Goal: Transaction & Acquisition: Obtain resource

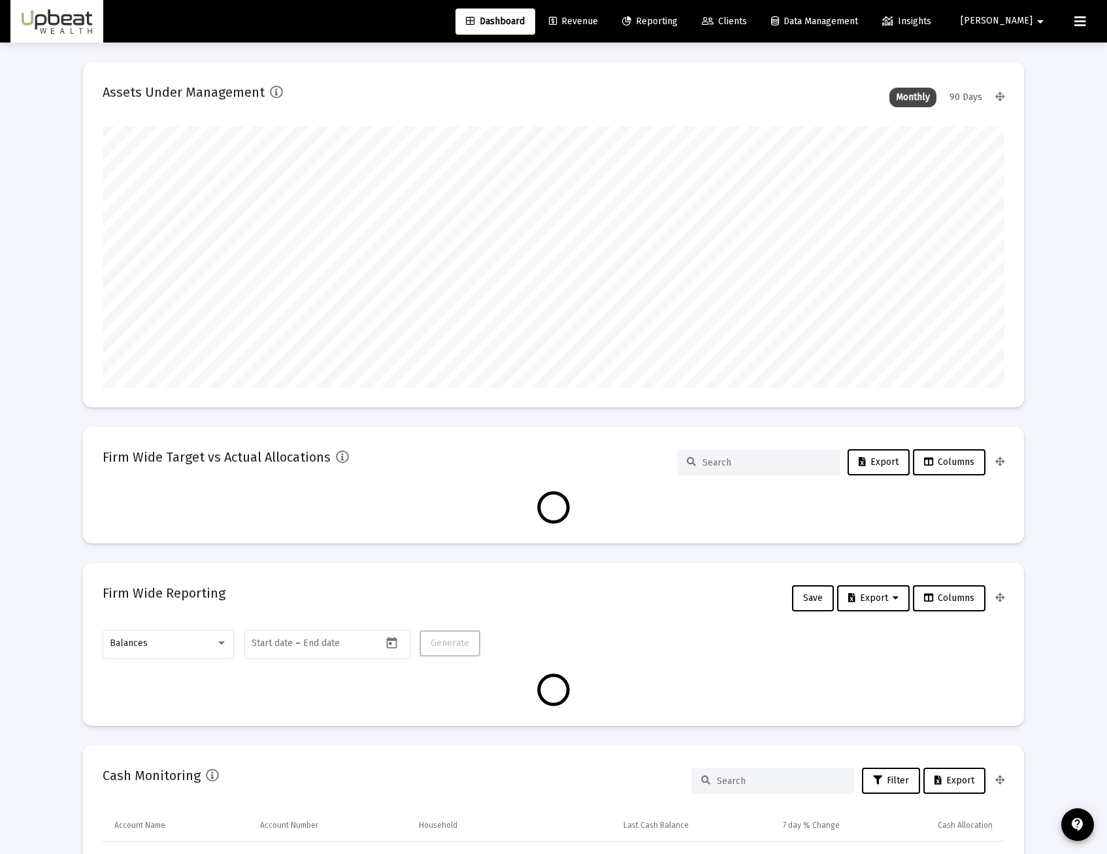
scroll to position [261, 902]
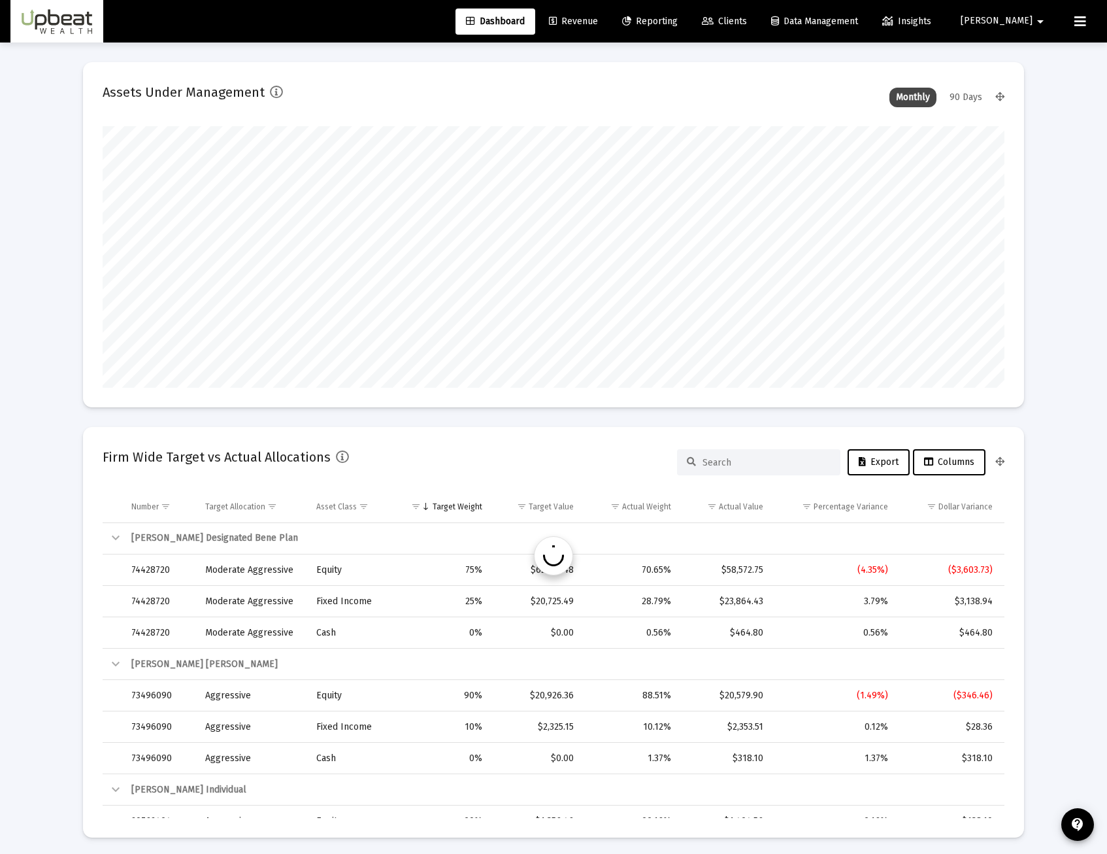
type input "[DATE]"
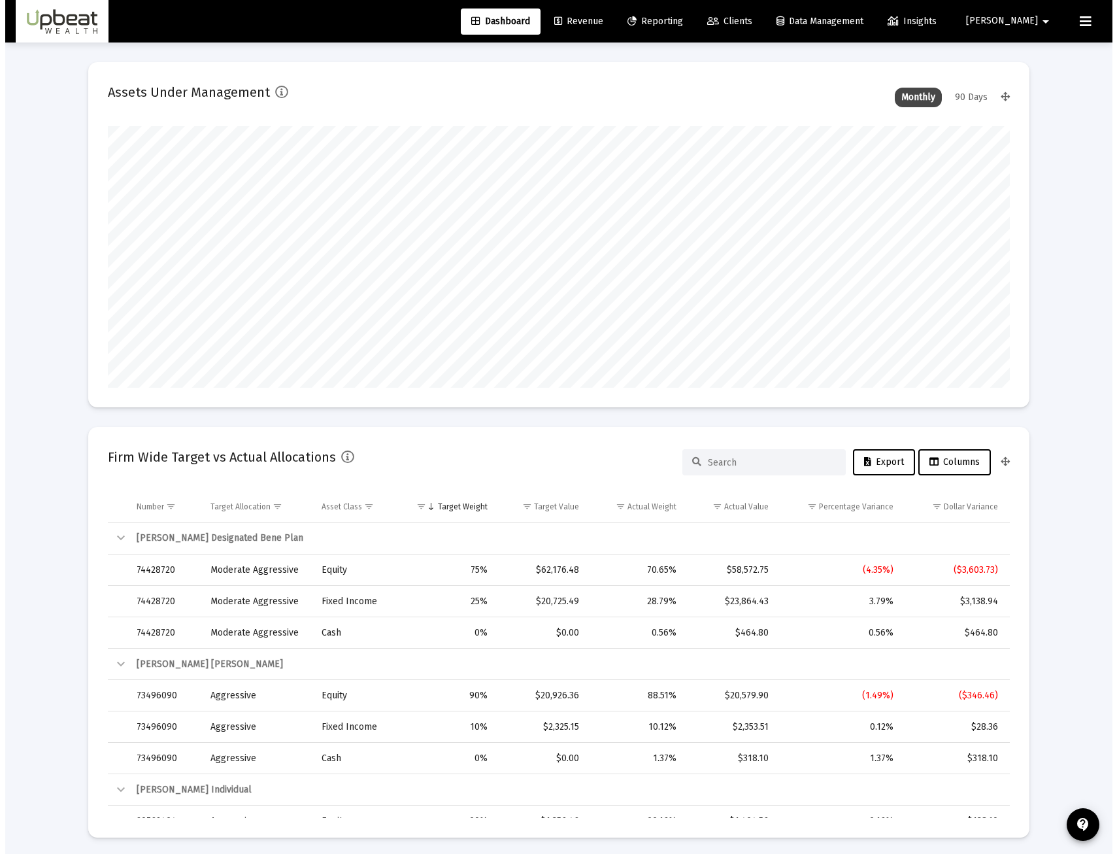
scroll to position [261, 422]
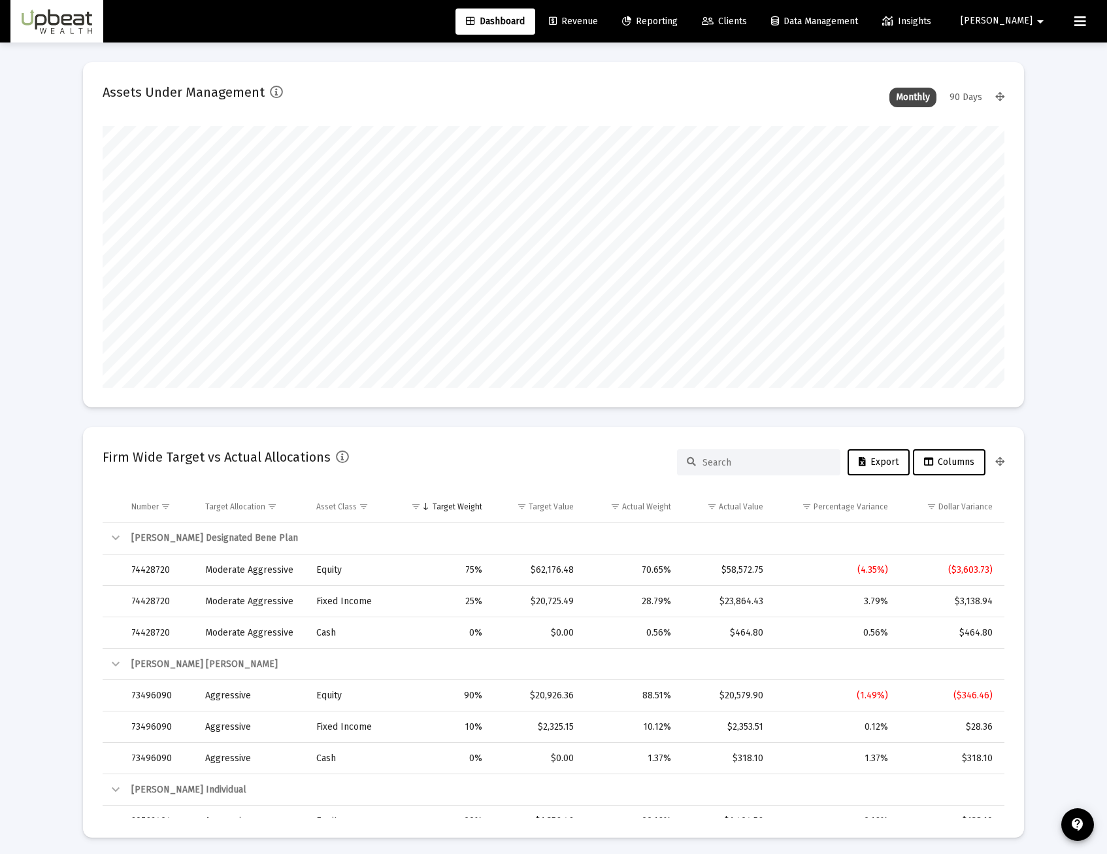
click at [758, 31] on link "Clients" at bounding box center [725, 21] width 66 height 26
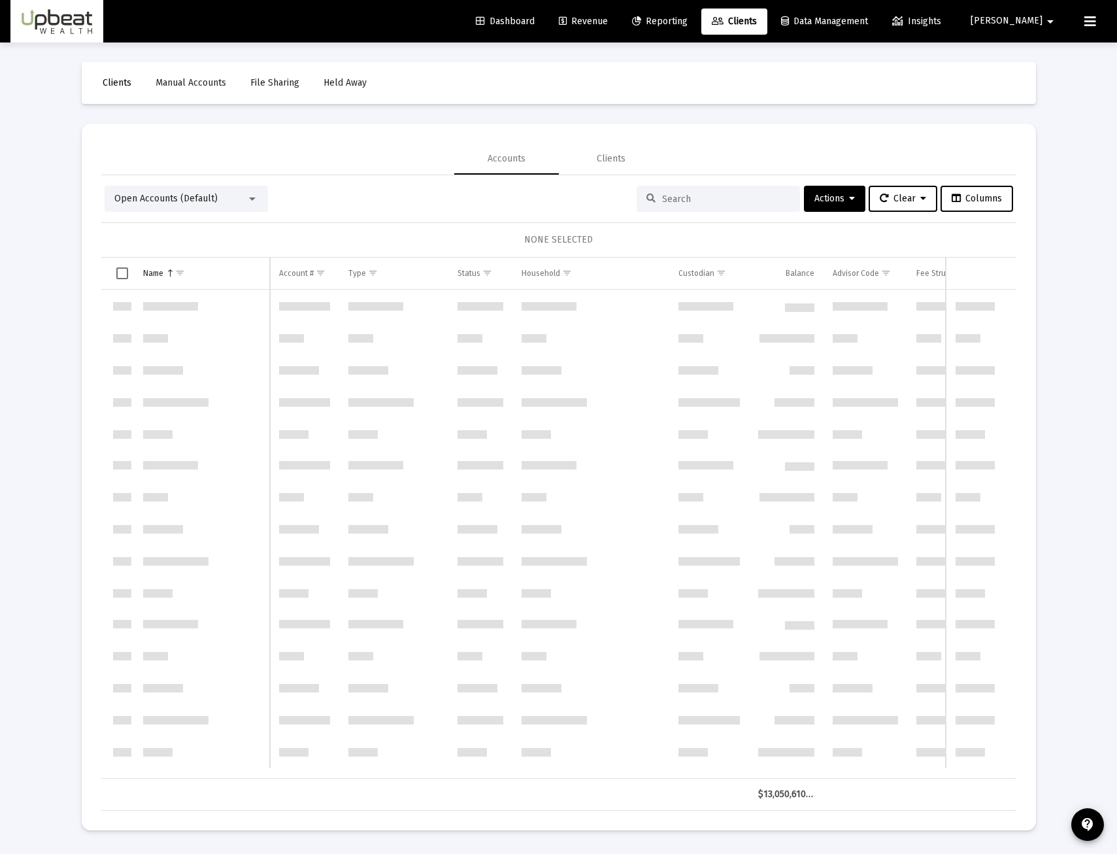
scroll to position [1255, 0]
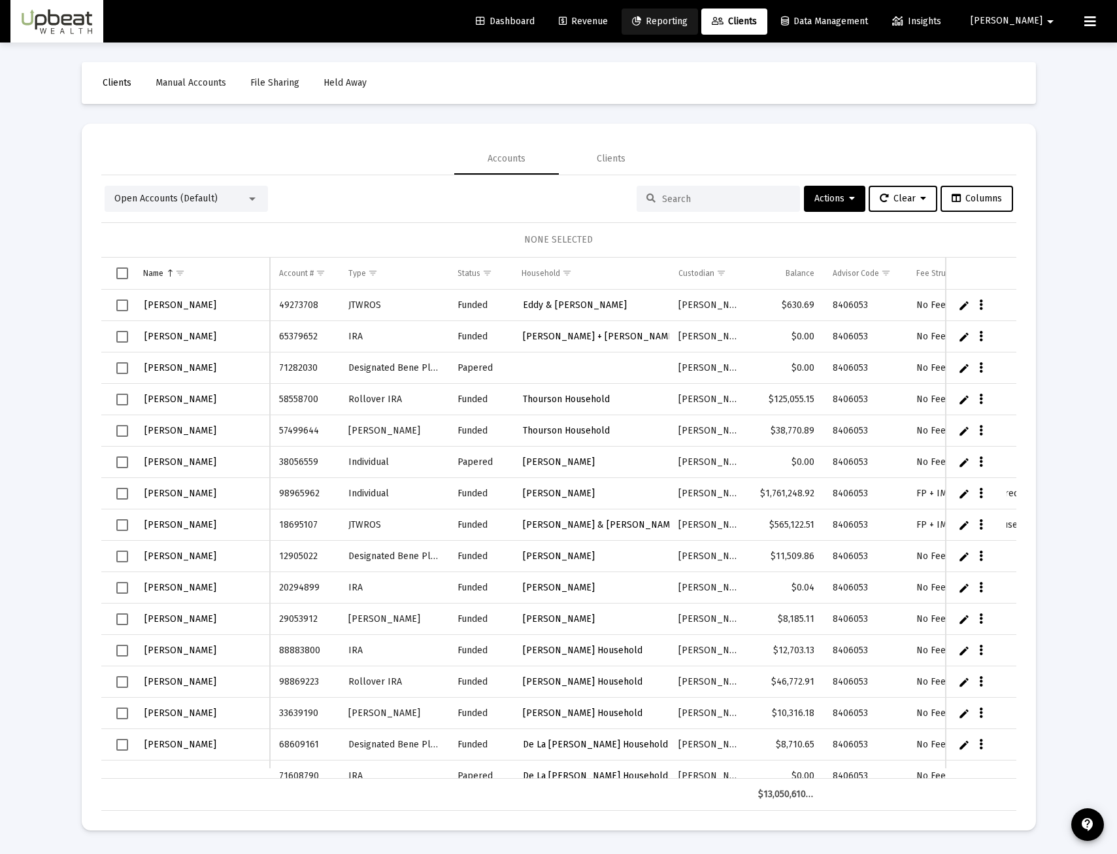
click at [698, 31] on link "Reporting" at bounding box center [660, 21] width 76 height 26
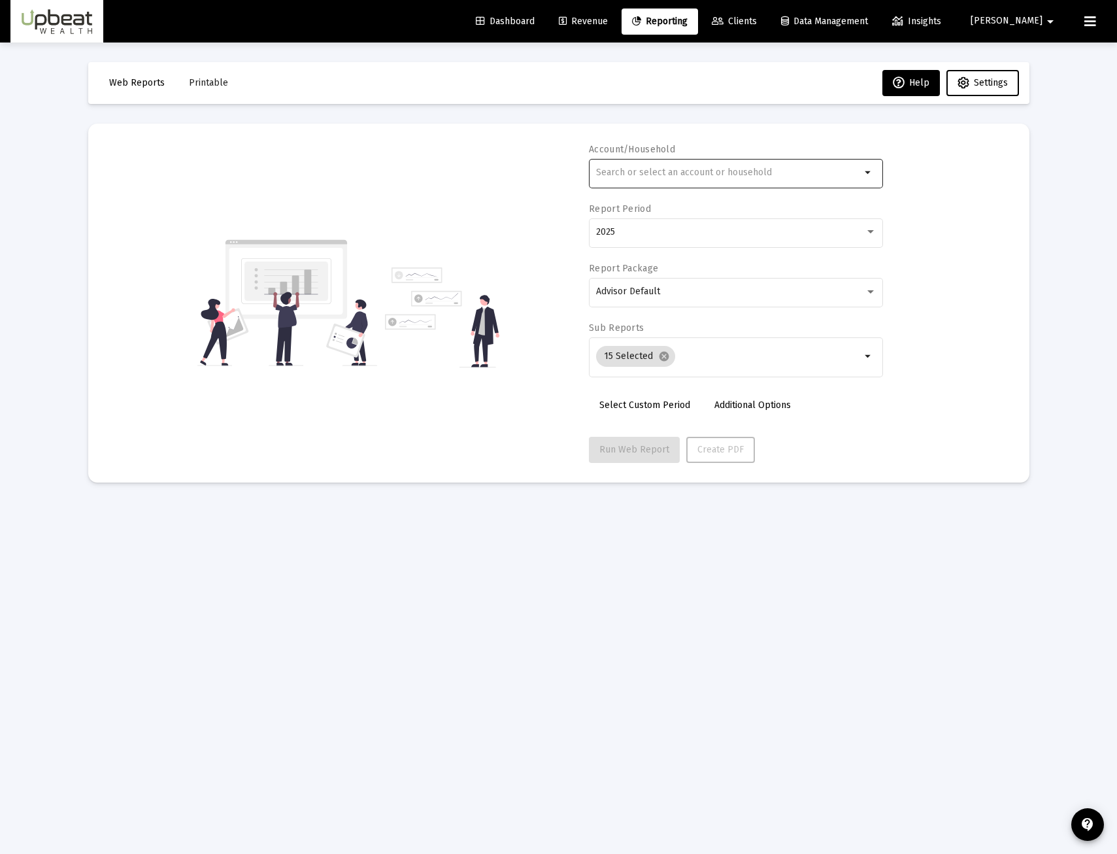
click at [653, 167] on input "text" at bounding box center [728, 172] width 265 height 10
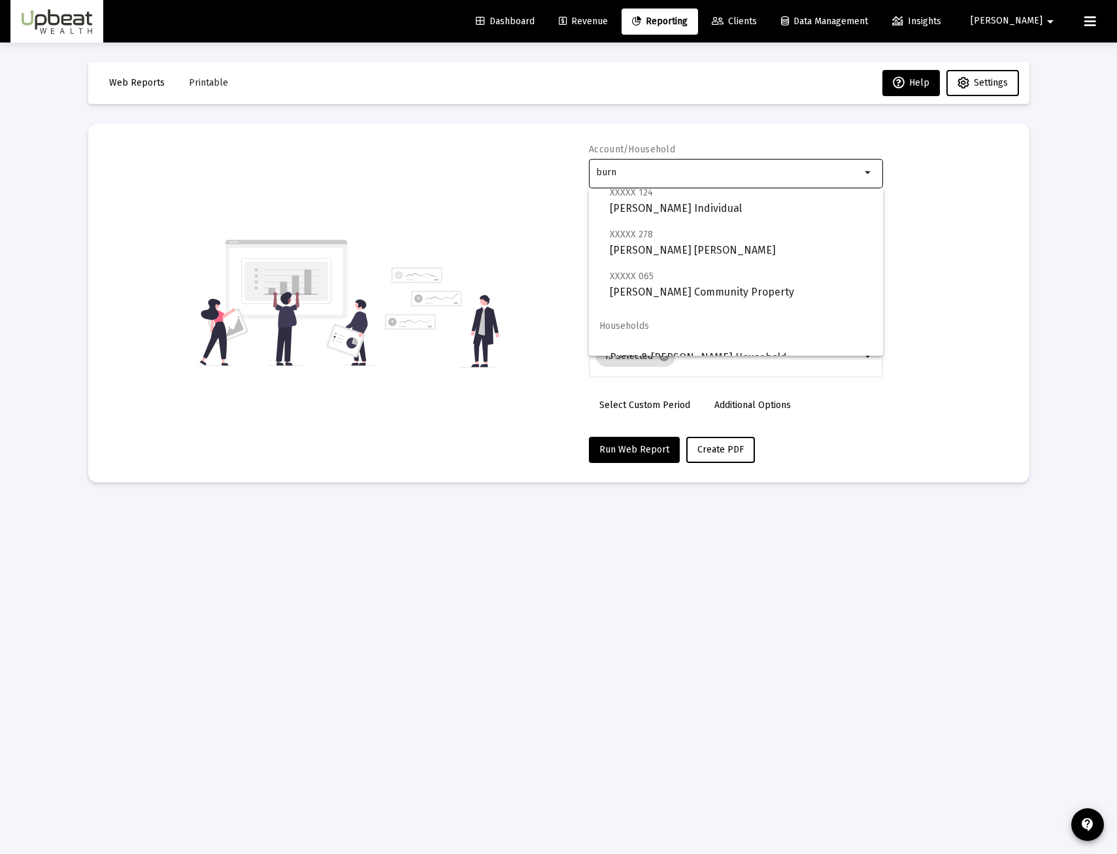
scroll to position [52, 0]
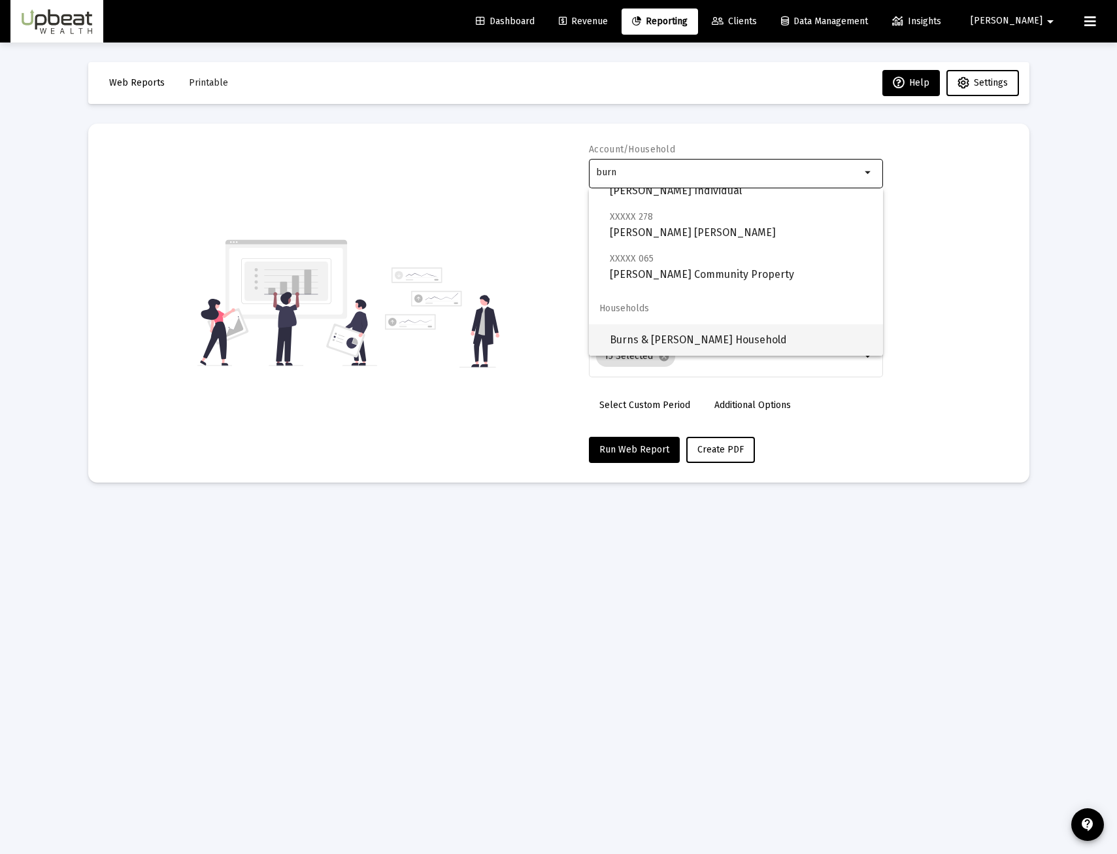
click at [690, 336] on span "Burns & [PERSON_NAME] Household" at bounding box center [741, 339] width 263 height 31
type input "Burns & [PERSON_NAME] Household"
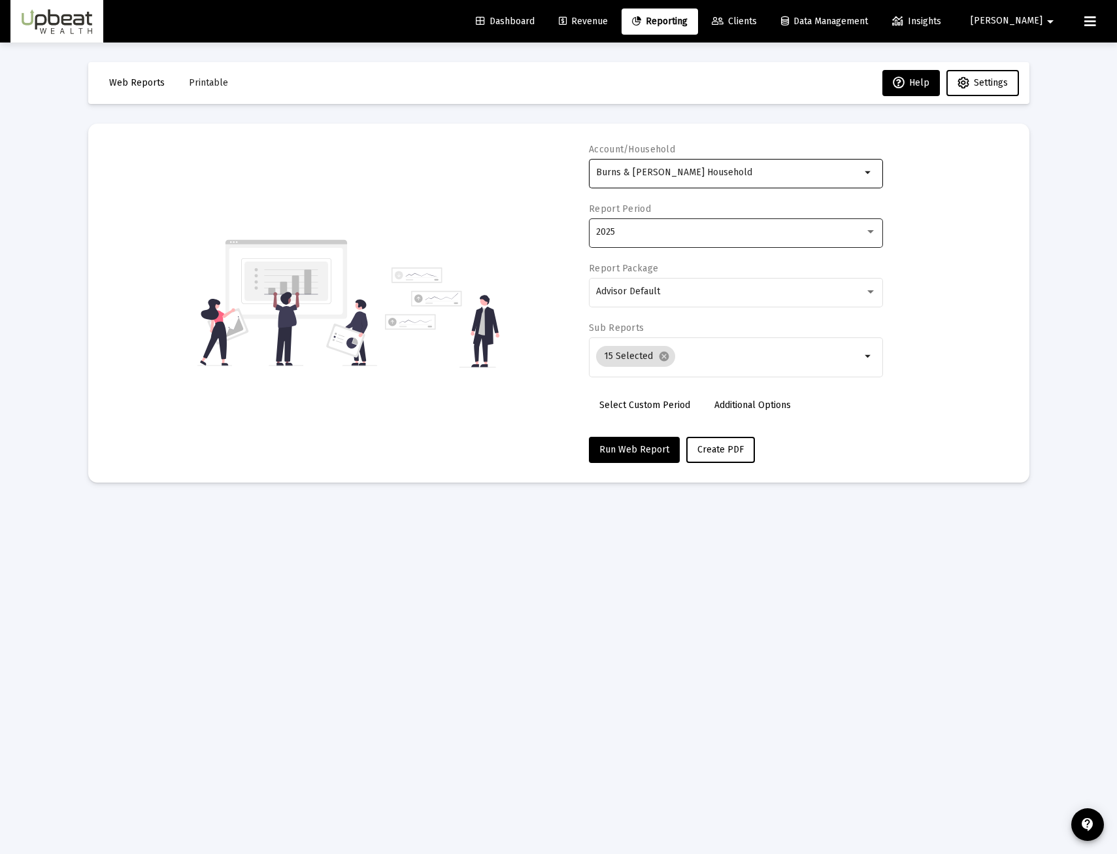
click at [635, 224] on div "2025" at bounding box center [736, 232] width 280 height 32
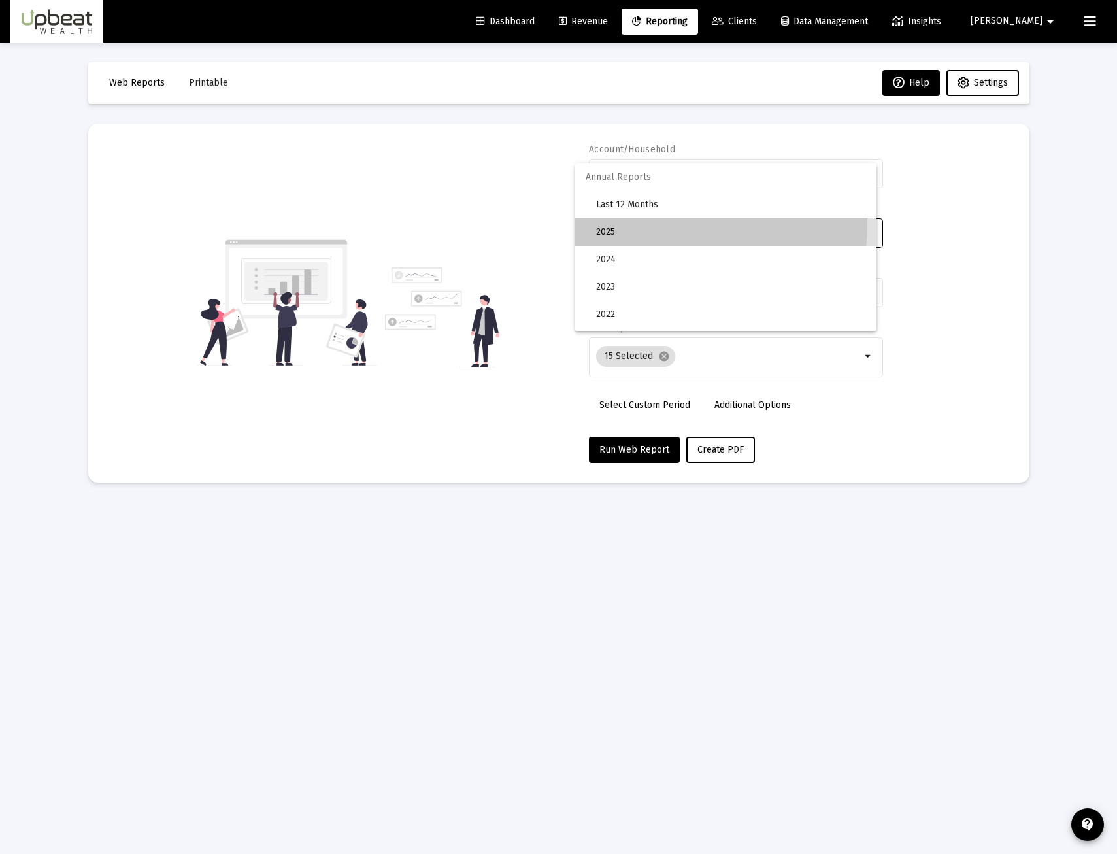
click at [635, 224] on span "2025" at bounding box center [731, 231] width 270 height 27
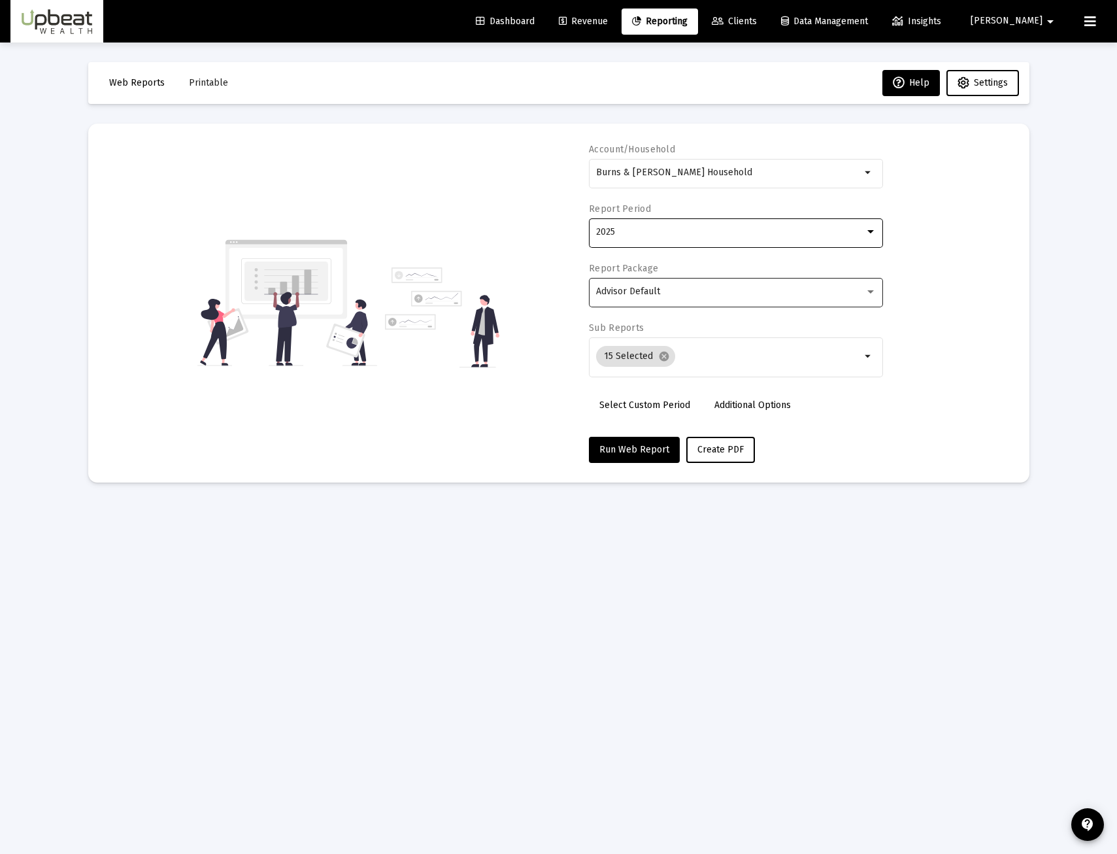
click at [669, 297] on div "Advisor Default" at bounding box center [736, 291] width 280 height 32
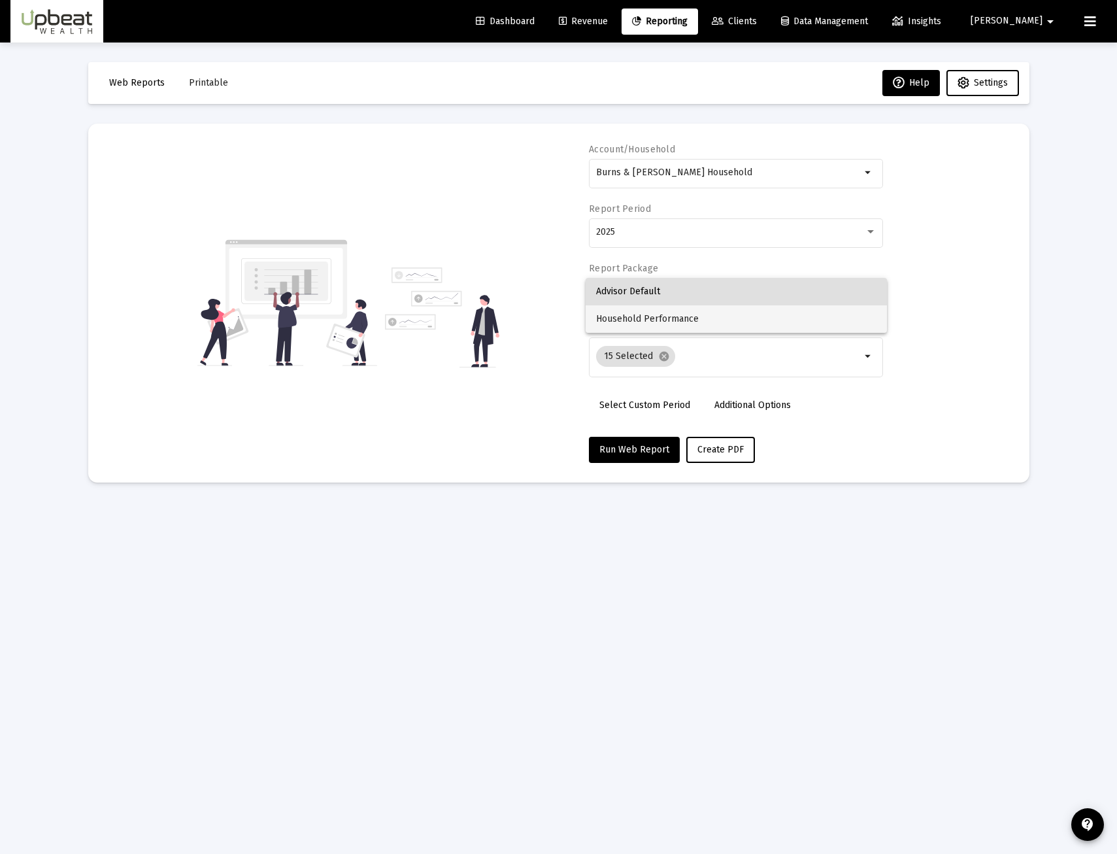
click at [678, 323] on span "Household Performance" at bounding box center [736, 318] width 280 height 27
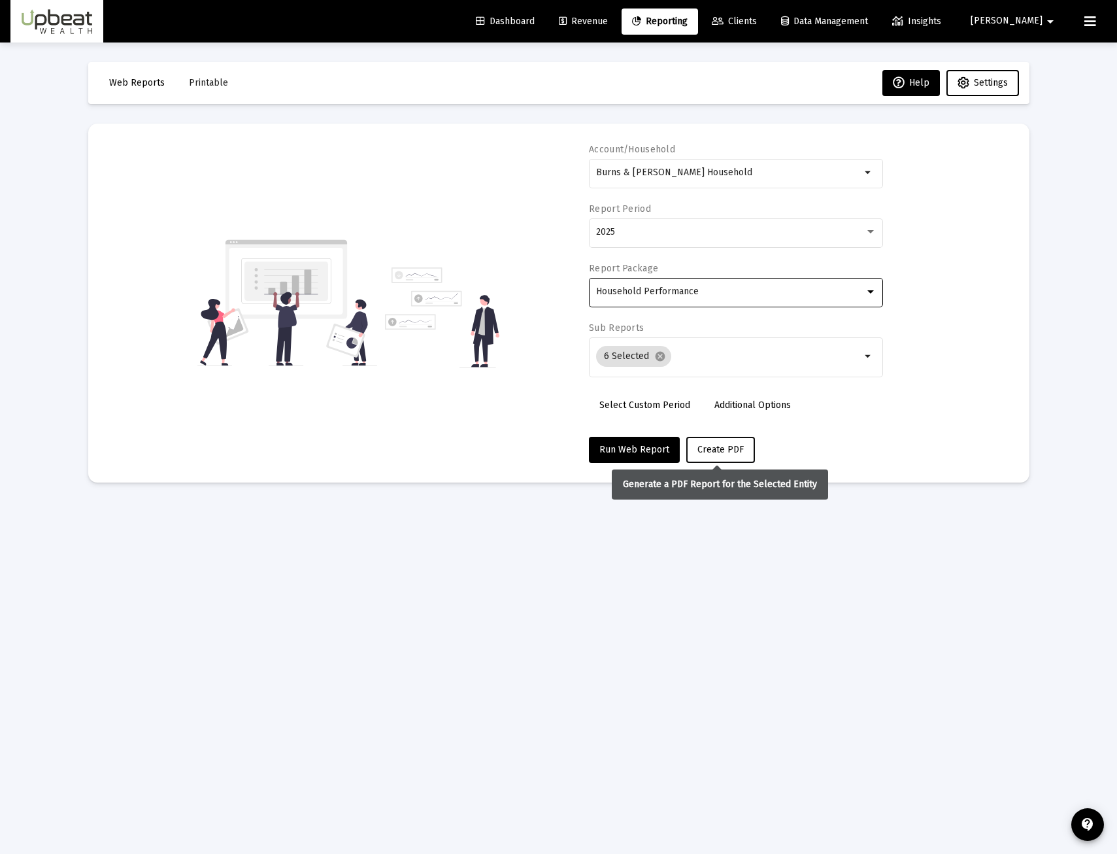
click at [724, 449] on span "Create PDF" at bounding box center [720, 449] width 46 height 11
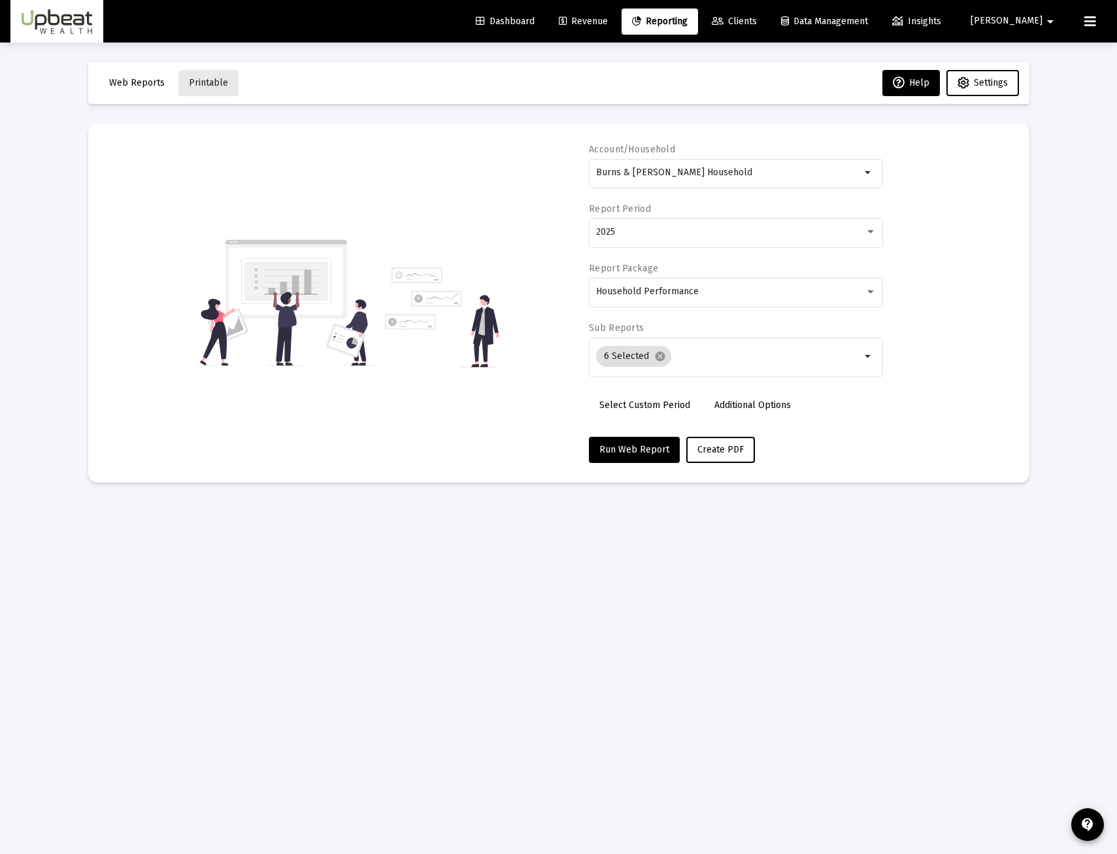
click at [203, 88] on span "Printable" at bounding box center [208, 82] width 39 height 11
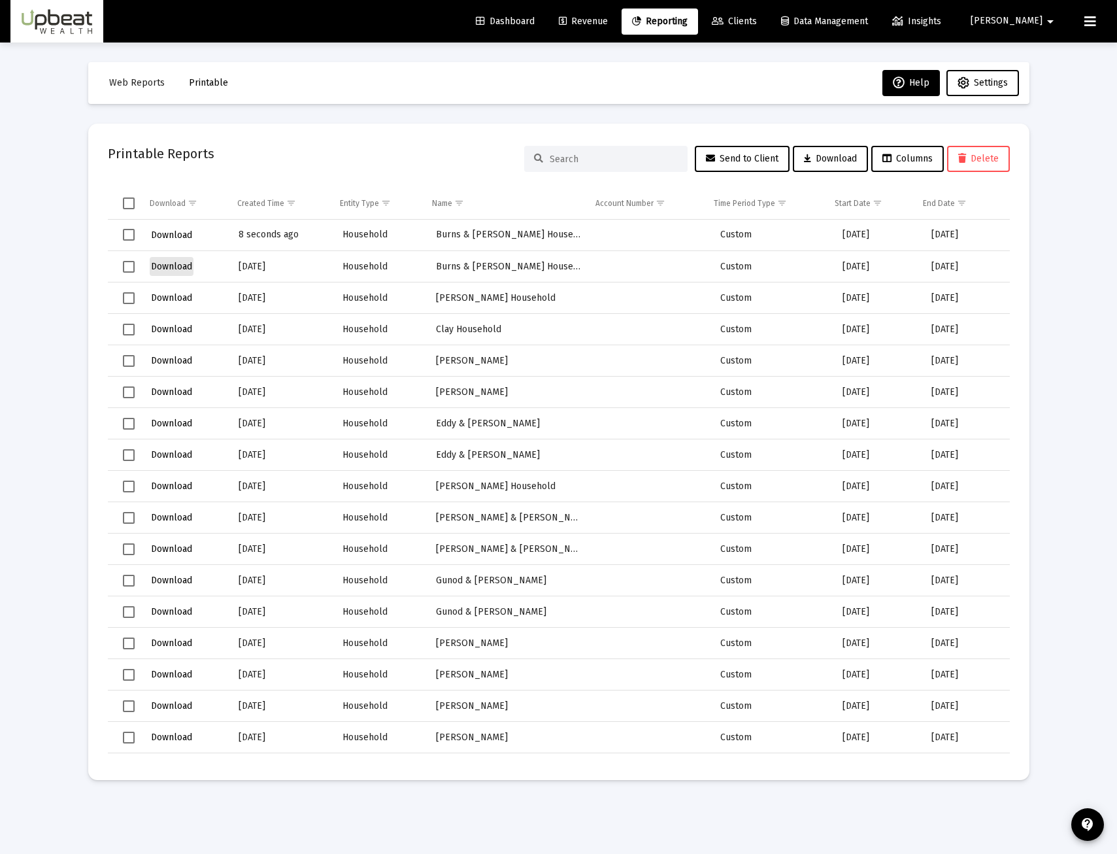
click at [167, 267] on span "Download" at bounding box center [171, 266] width 41 height 11
